Goal: Information Seeking & Learning: Learn about a topic

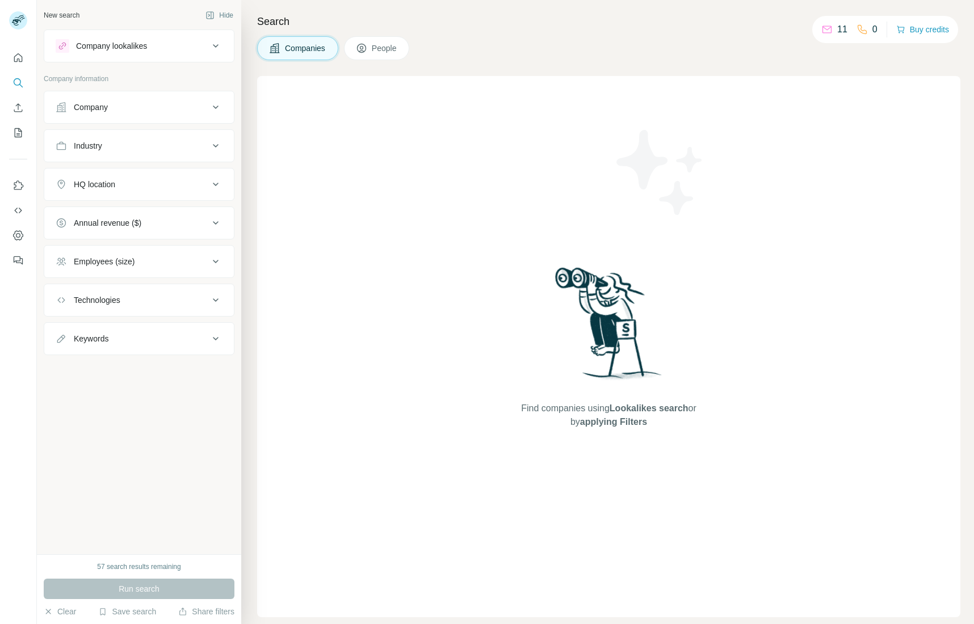
click at [138, 155] on button "Industry" at bounding box center [139, 145] width 190 height 27
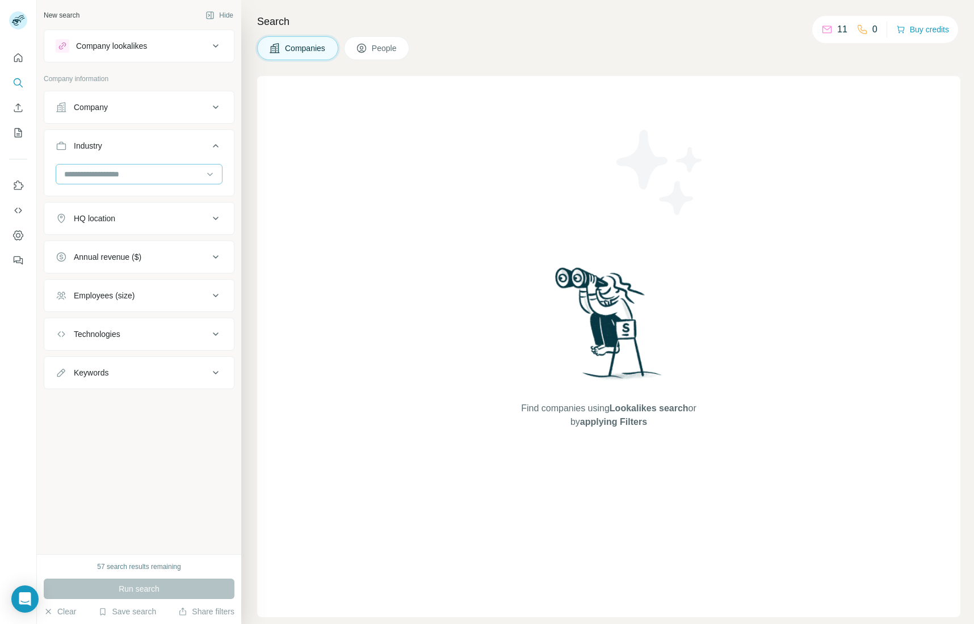
click at [138, 173] on input at bounding box center [133, 174] width 140 height 12
click at [137, 215] on div "3D Technology" at bounding box center [139, 220] width 148 height 11
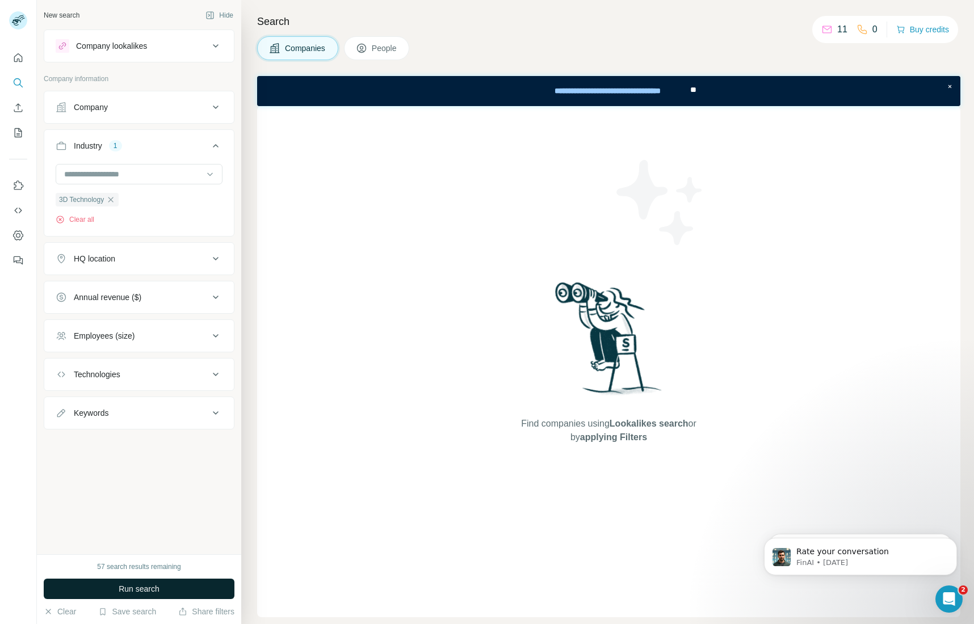
click at [180, 597] on button "Run search" at bounding box center [139, 589] width 191 height 20
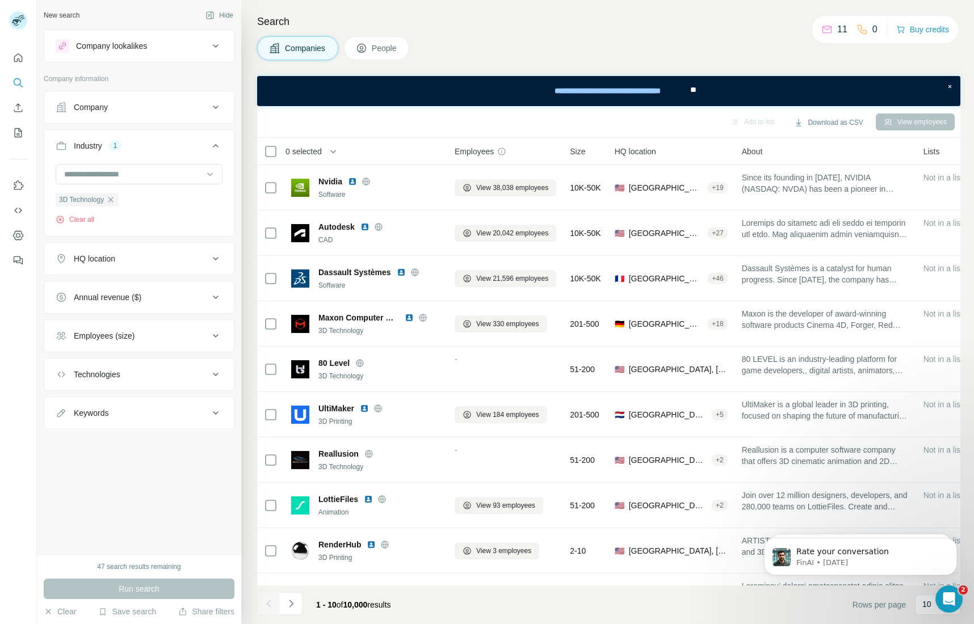
click at [922, 134] on div "Add to list Download as CSV View employees" at bounding box center [608, 122] width 703 height 32
click at [892, 114] on button "View employees" at bounding box center [915, 122] width 79 height 17
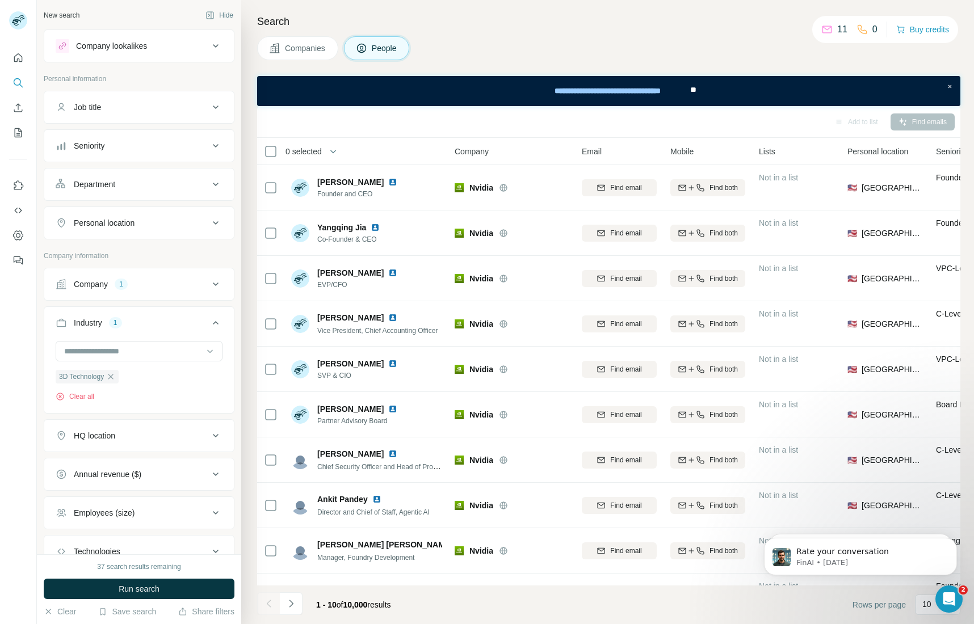
click at [146, 50] on div "Company lookalikes" at bounding box center [111, 45] width 71 height 11
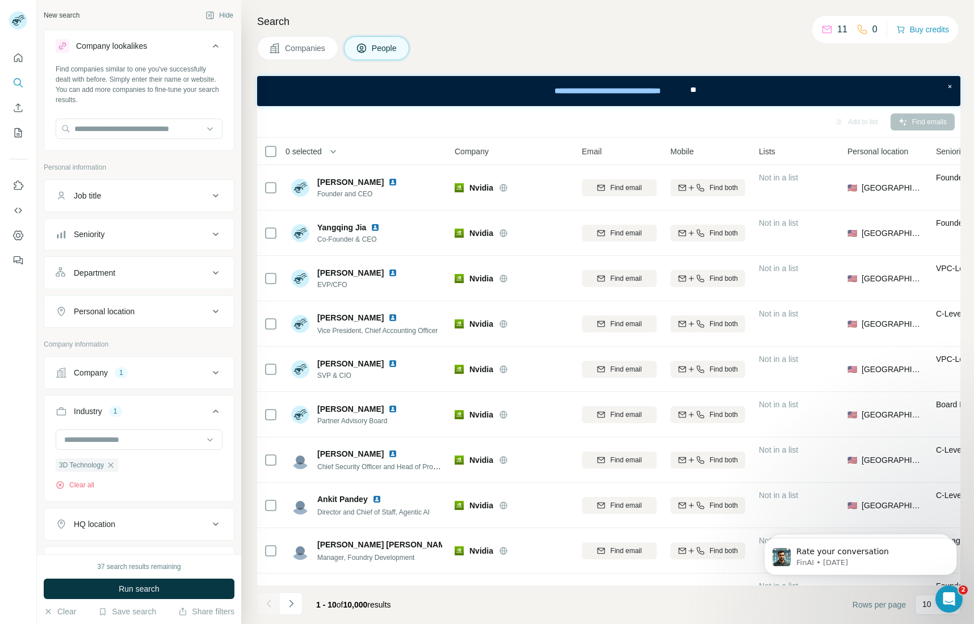
click at [156, 45] on div "Company lookalikes" at bounding box center [132, 46] width 153 height 14
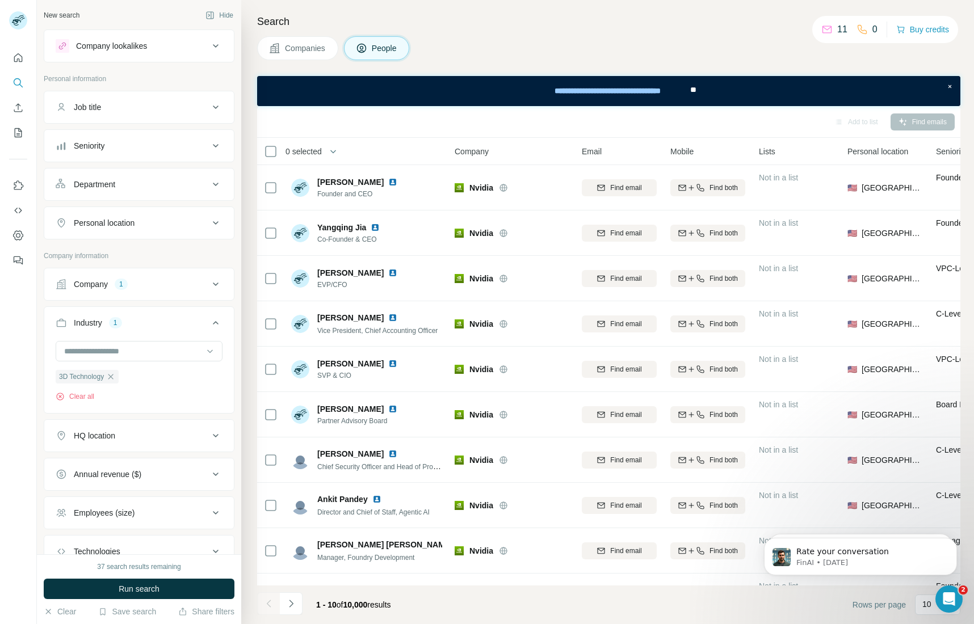
click at [148, 107] on div "Job title" at bounding box center [132, 107] width 153 height 11
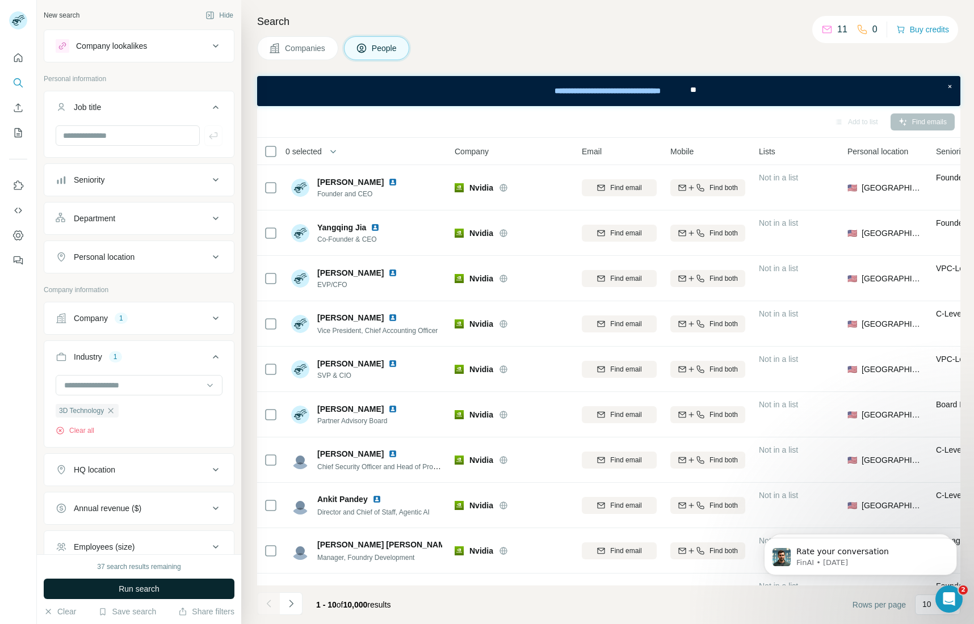
click at [159, 596] on button "Run search" at bounding box center [139, 589] width 191 height 20
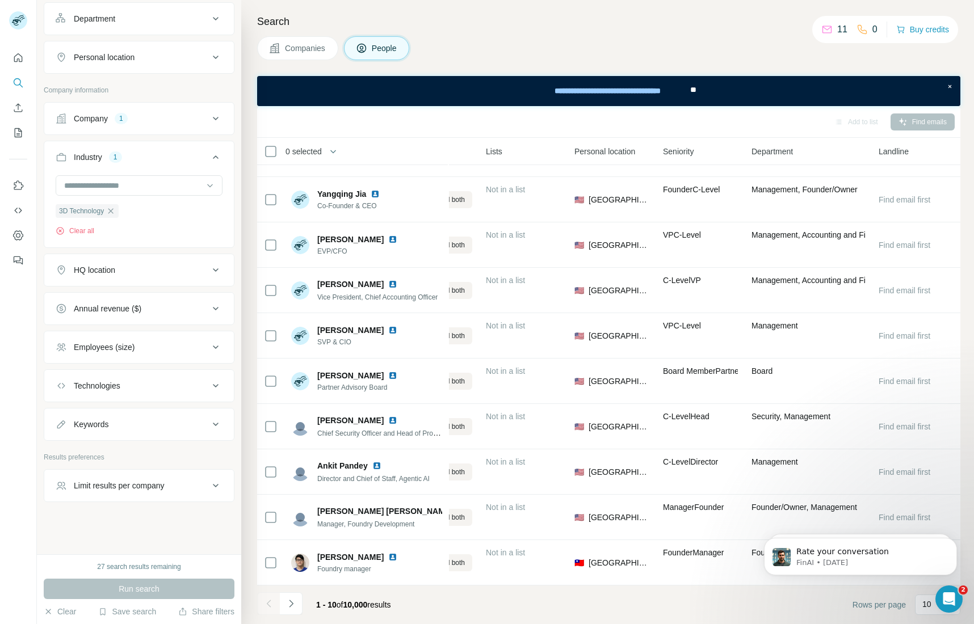
scroll to position [45, 0]
